Goal: Find specific page/section: Find specific page/section

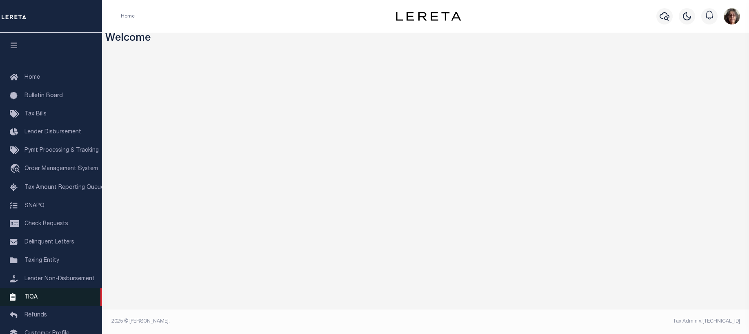
click at [29, 300] on span "TIQA" at bounding box center [30, 297] width 13 height 6
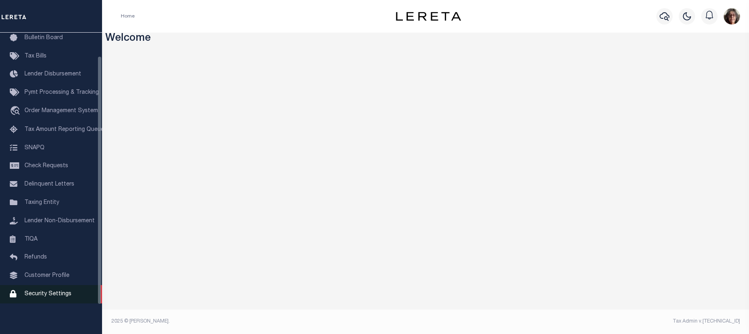
scroll to position [63, 0]
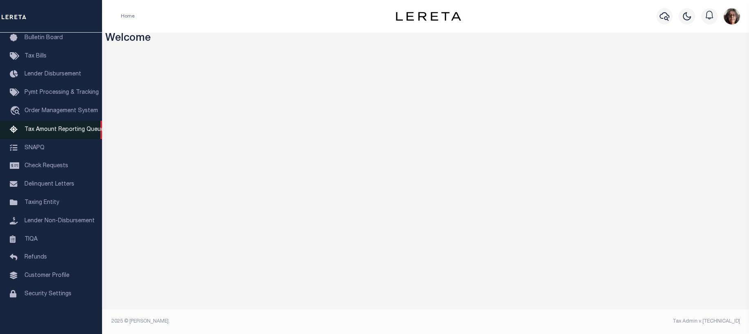
click at [46, 127] on span "Tax Amount Reporting Queue" at bounding box center [64, 130] width 80 height 6
